Goal: Transaction & Acquisition: Obtain resource

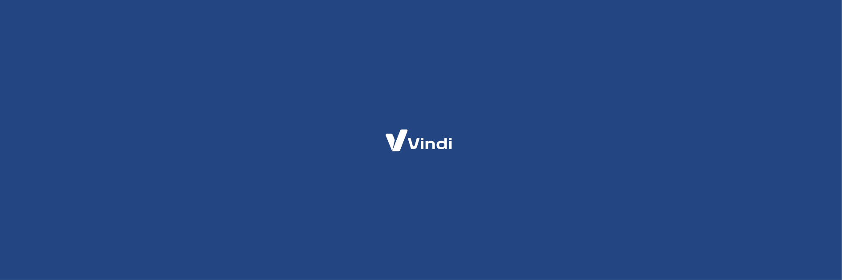
drag, startPoint x: 495, startPoint y: 113, endPoint x: 481, endPoint y: 108, distance: 14.7
click at [493, 112] on div at bounding box center [421, 140] width 842 height 280
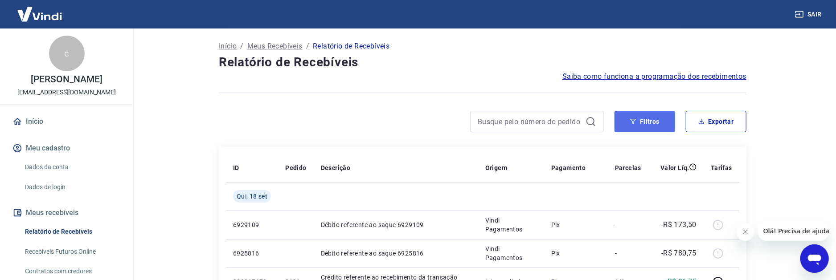
click at [639, 128] on button "Filtros" at bounding box center [644, 121] width 61 height 21
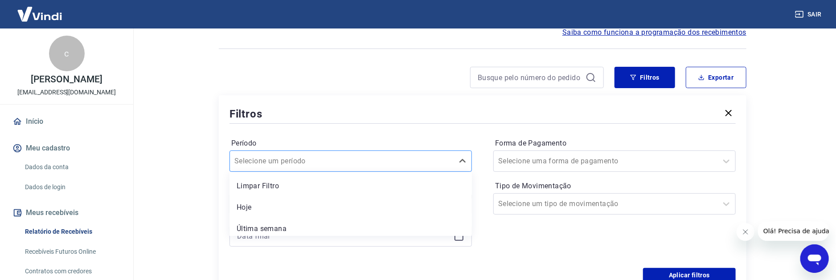
click at [368, 168] on div "option Limpar Filtro focused, 1 of 7. 7 results available. Use Up and Down to c…" at bounding box center [350, 161] width 242 height 21
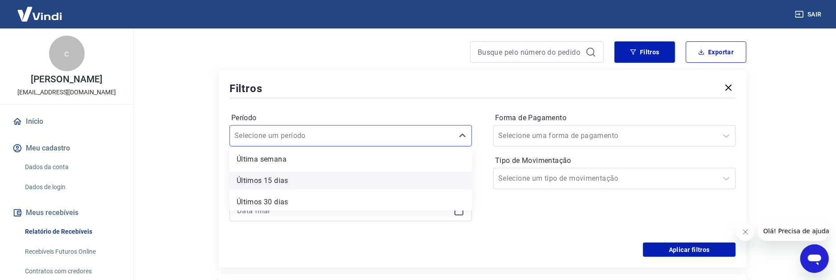
scroll to position [89, 0]
click at [275, 182] on div "Últimos 90 dias" at bounding box center [350, 179] width 242 height 18
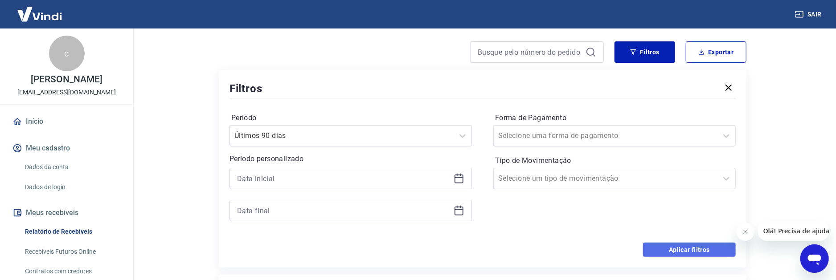
click at [681, 251] on button "Aplicar filtros" at bounding box center [689, 250] width 93 height 14
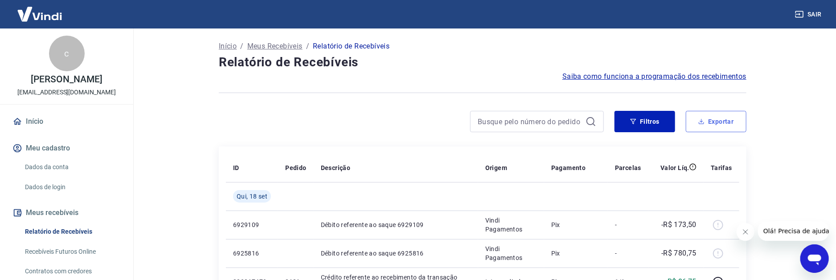
click at [732, 122] on button "Exportar" at bounding box center [716, 121] width 61 height 21
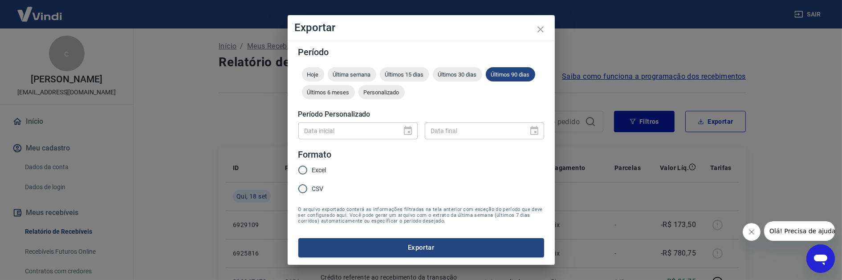
click at [302, 187] on input "CSV" at bounding box center [303, 189] width 19 height 19
radio input "true"
click at [407, 241] on button "Exportar" at bounding box center [421, 247] width 246 height 19
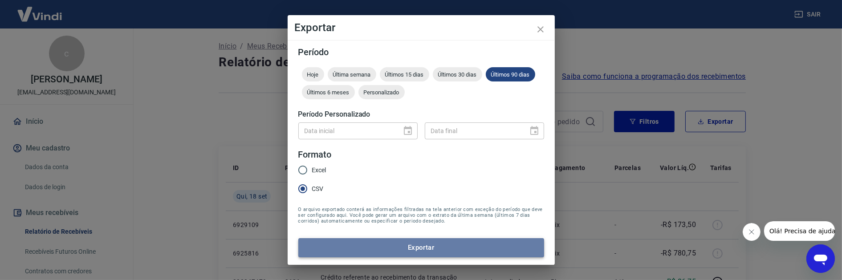
click at [417, 253] on button "Exportar" at bounding box center [421, 247] width 246 height 19
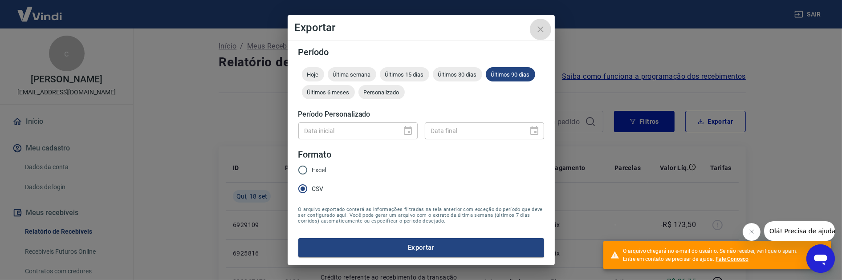
click at [539, 29] on icon "close" at bounding box center [540, 29] width 11 height 11
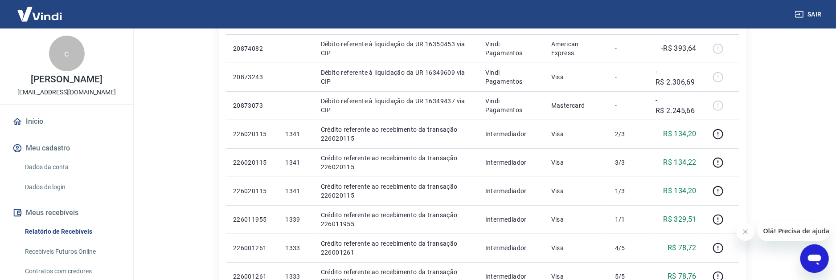
scroll to position [401, 0]
